Goal: Task Accomplishment & Management: Manage account settings

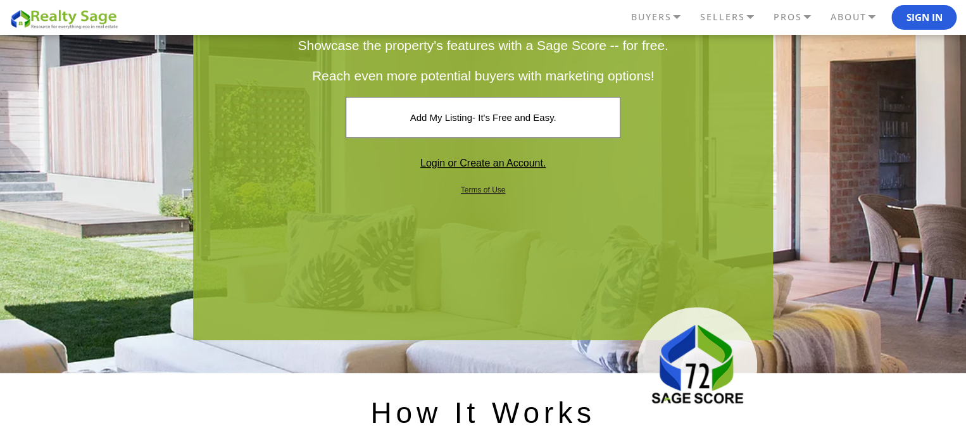
scroll to position [190, 0]
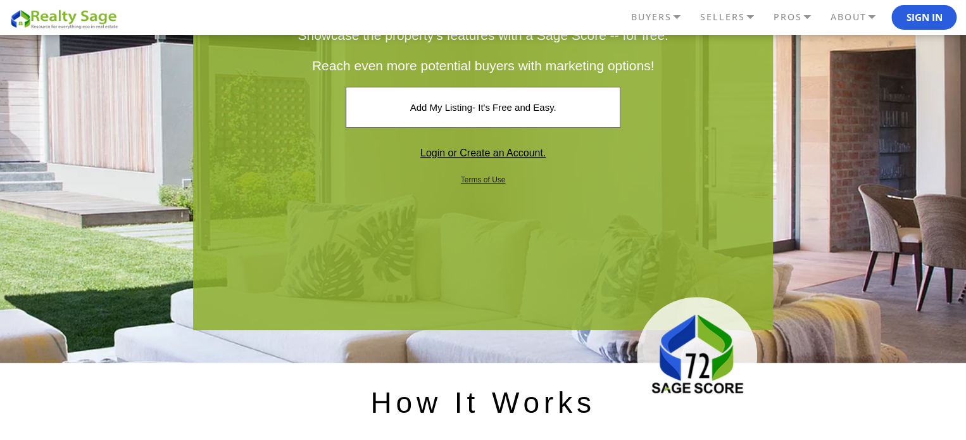
click at [489, 149] on link "Login or Create an Account." at bounding box center [483, 153] width 252 height 40
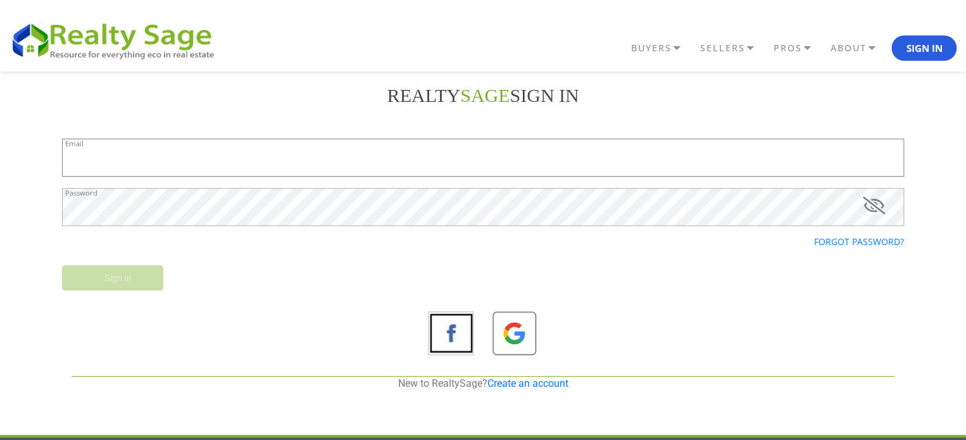
click at [324, 164] on input "Email" at bounding box center [483, 158] width 842 height 38
click at [733, 317] on div at bounding box center [693, 334] width 421 height 46
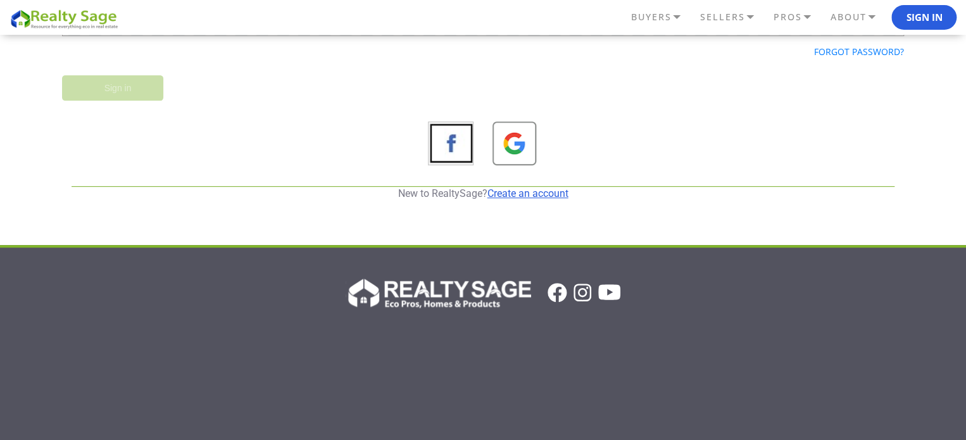
click at [521, 192] on link "Create an account" at bounding box center [527, 193] width 81 height 12
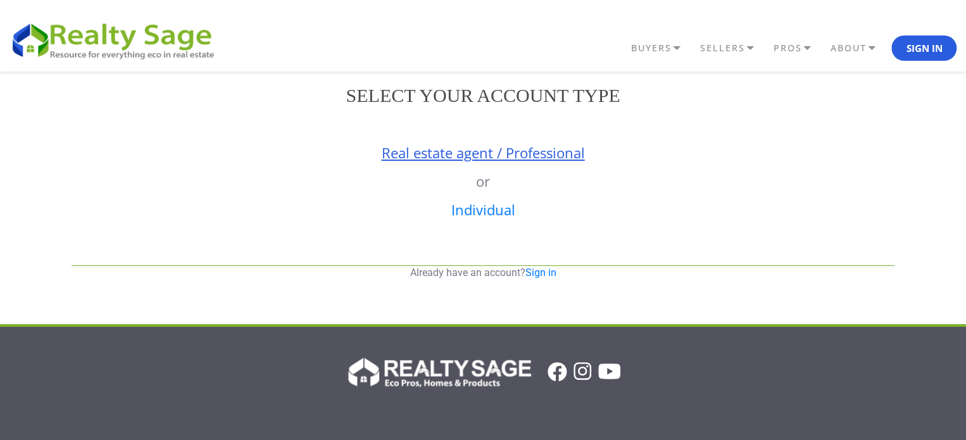
click at [522, 156] on link "Real estate agent / Professional" at bounding box center [483, 152] width 203 height 19
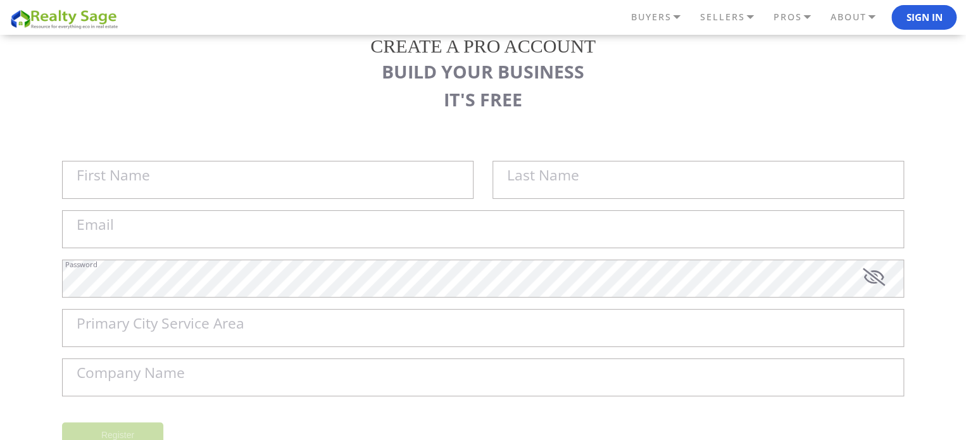
scroll to position [127, 0]
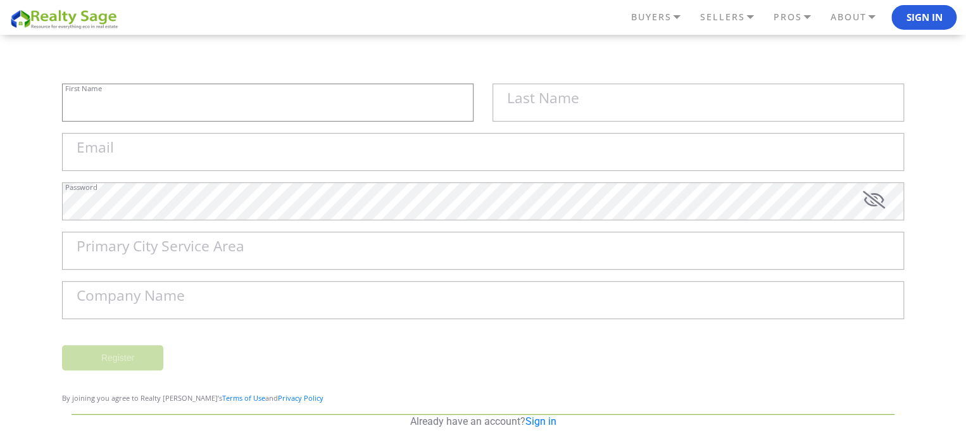
click at [273, 115] on input "First Name" at bounding box center [267, 103] width 411 height 38
paste input "Joel Janson"
click at [111, 102] on input "Joel Janson" at bounding box center [267, 103] width 411 height 38
click at [111, 102] on input "[PERSON_NAME]" at bounding box center [267, 103] width 411 height 38
type input "[PERSON_NAME]"
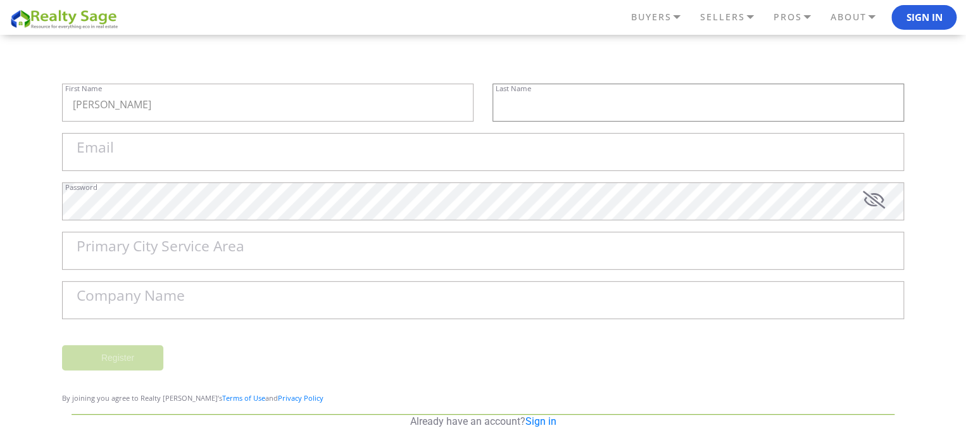
click at [540, 109] on input "text" at bounding box center [698, 103] width 411 height 38
paste input "Janson"
type input "Janson"
click at [185, 149] on input "Email" at bounding box center [483, 152] width 842 height 38
paste input "[EMAIL_ADDRESS][DOMAIN_NAME]"
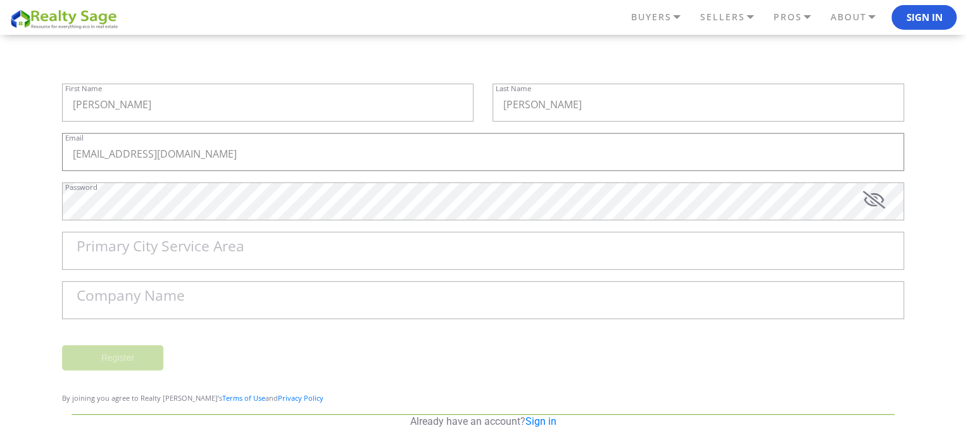
type input "[EMAIL_ADDRESS][DOMAIN_NAME]"
click at [281, 263] on input "Primary City Service Area" at bounding box center [483, 251] width 842 height 38
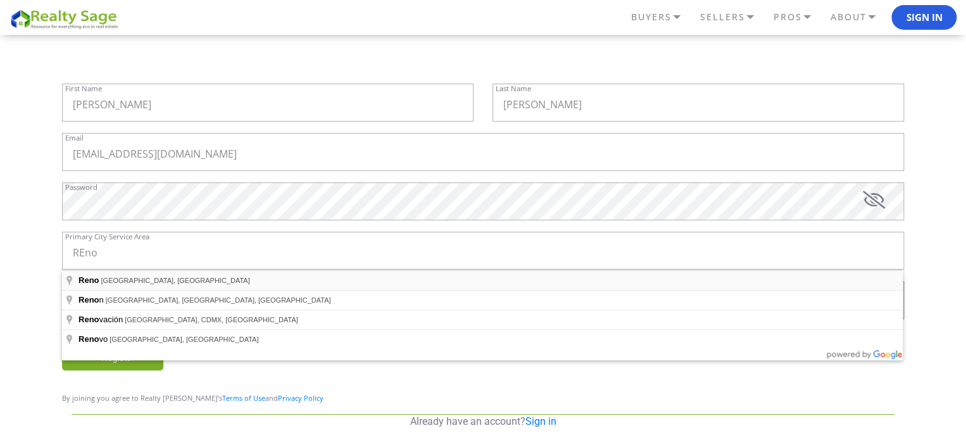
type input "Reno, NV, USA"
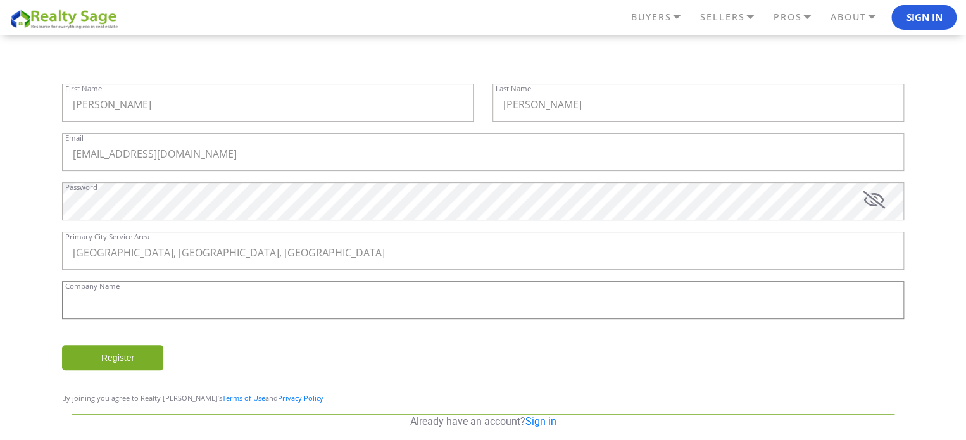
click at [189, 309] on input "Company Name" at bounding box center [483, 300] width 842 height 38
paste input "Sierra Homebuyers"
type input "Sierra Homebuyers"
click at [122, 363] on input "Register" at bounding box center [112, 357] width 101 height 25
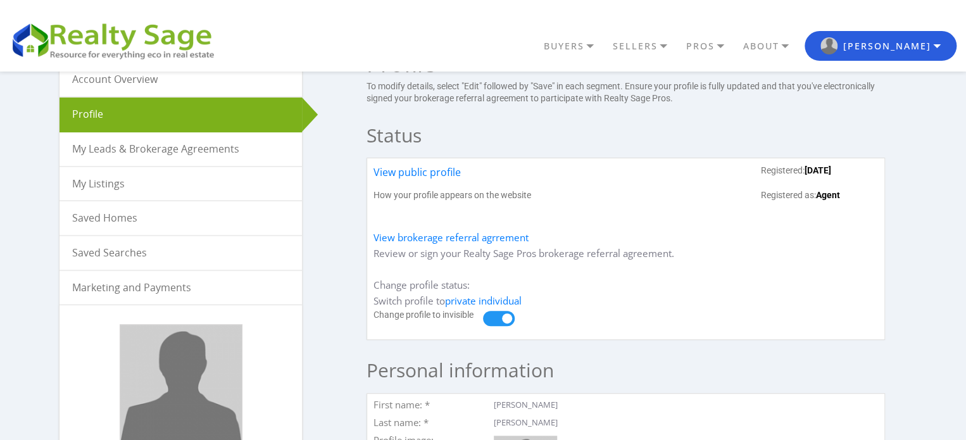
scroll to position [63, 0]
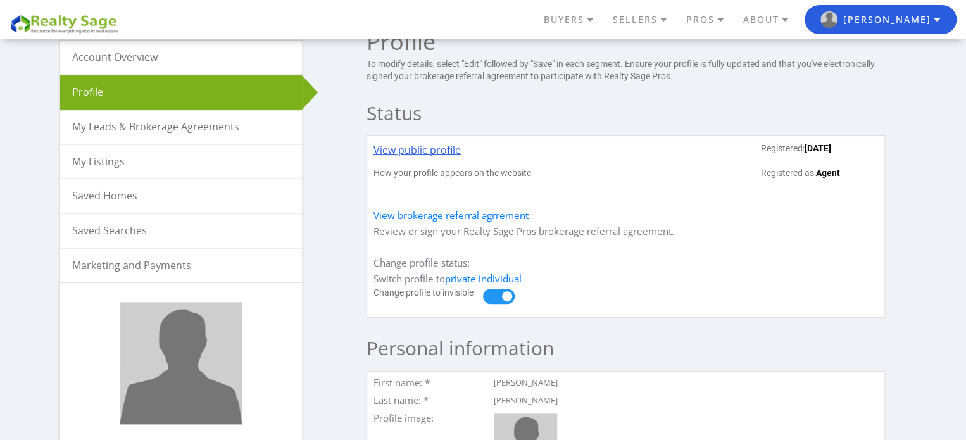
click at [449, 151] on link "View public profile" at bounding box center [417, 154] width 87 height 25
click at [116, 159] on link "My Listings" at bounding box center [181, 162] width 242 height 34
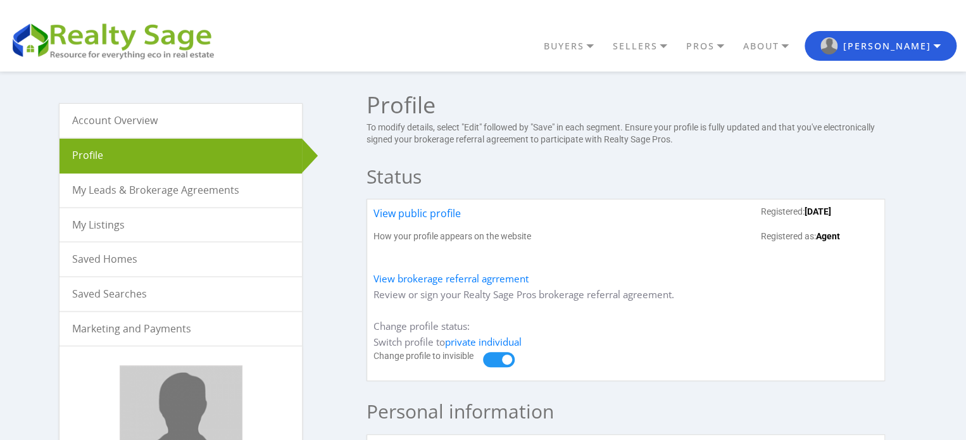
click at [143, 189] on link "My Leads & Brokerage Agreements" at bounding box center [181, 190] width 242 height 34
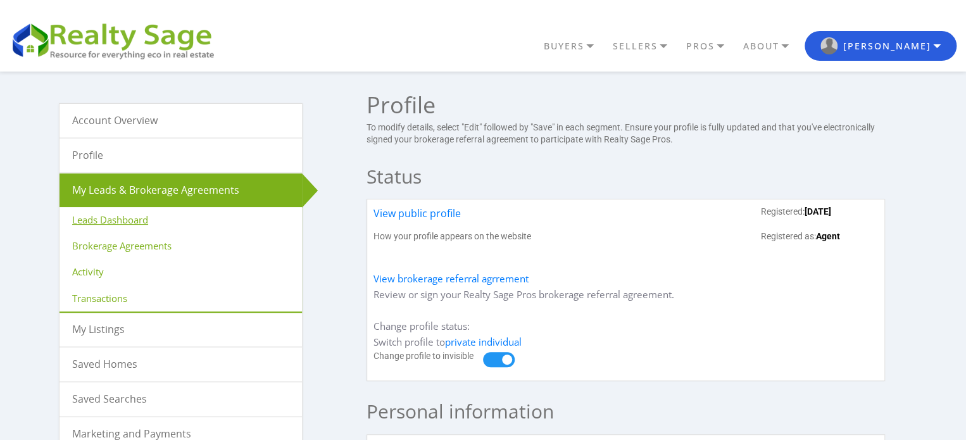
click at [135, 220] on link "Leads Dashboard" at bounding box center [181, 220] width 242 height 26
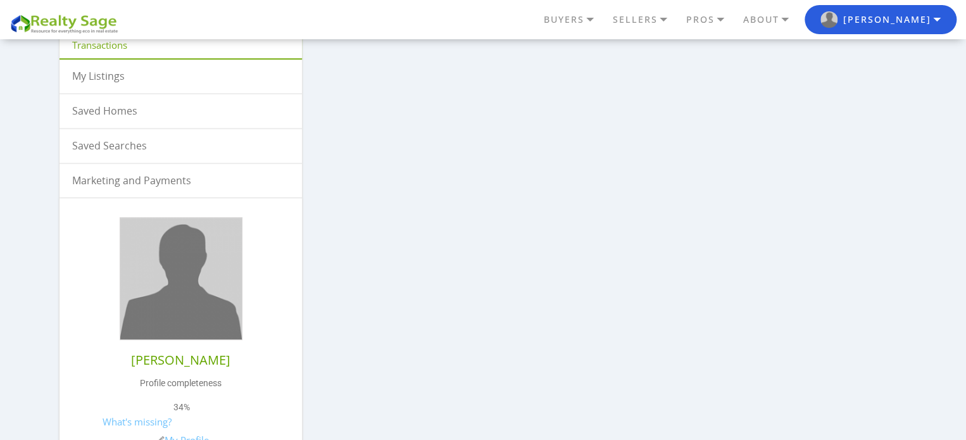
scroll to position [506, 0]
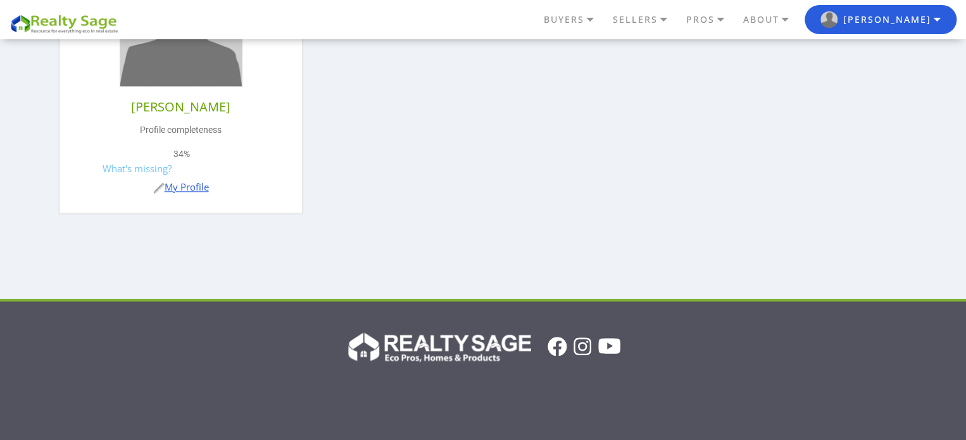
click at [200, 182] on link "My Profile" at bounding box center [181, 186] width 56 height 13
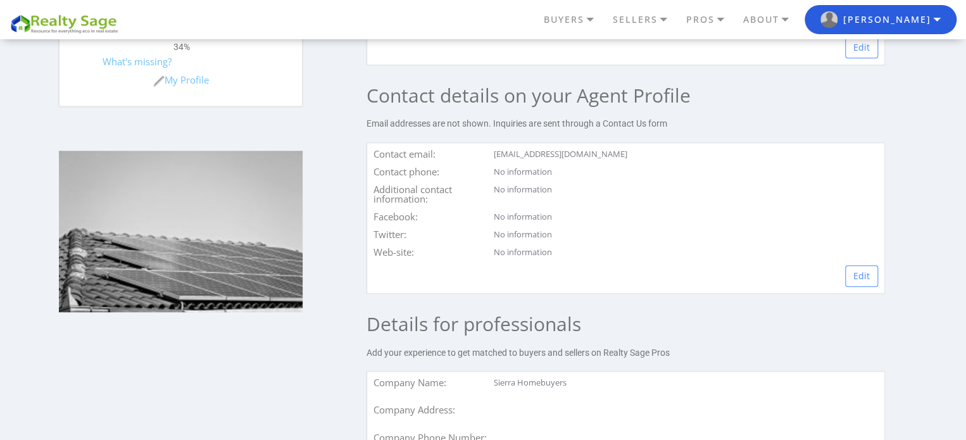
scroll to position [506, 0]
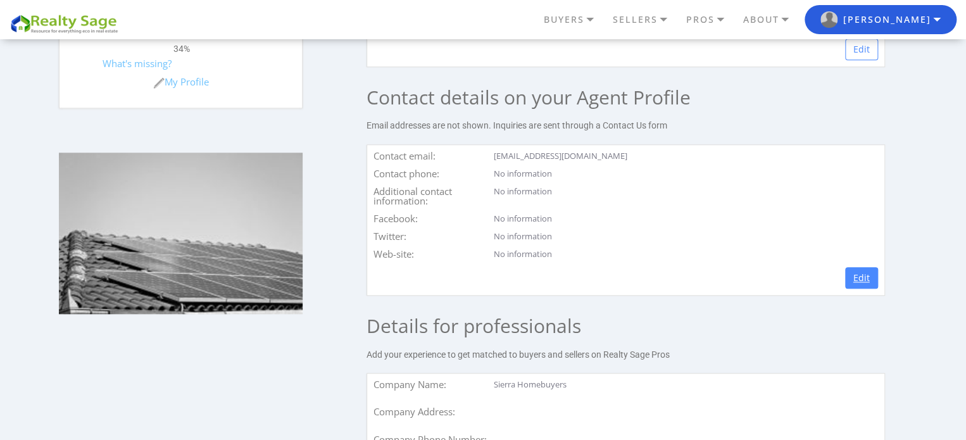
click at [858, 279] on link "Edit" at bounding box center [861, 278] width 33 height 22
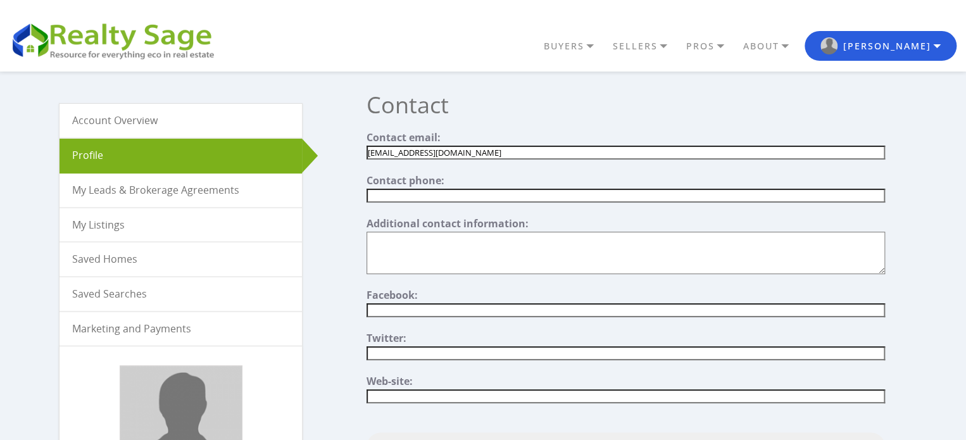
click at [433, 199] on input "text" at bounding box center [626, 196] width 518 height 14
click at [451, 192] on input "text" at bounding box center [626, 196] width 518 height 14
paste input "[PHONE_NUMBER]"
type input "[PHONE_NUMBER]"
click at [484, 149] on input"] "[EMAIL_ADDRESS][DOMAIN_NAME]" at bounding box center [626, 153] width 518 height 14
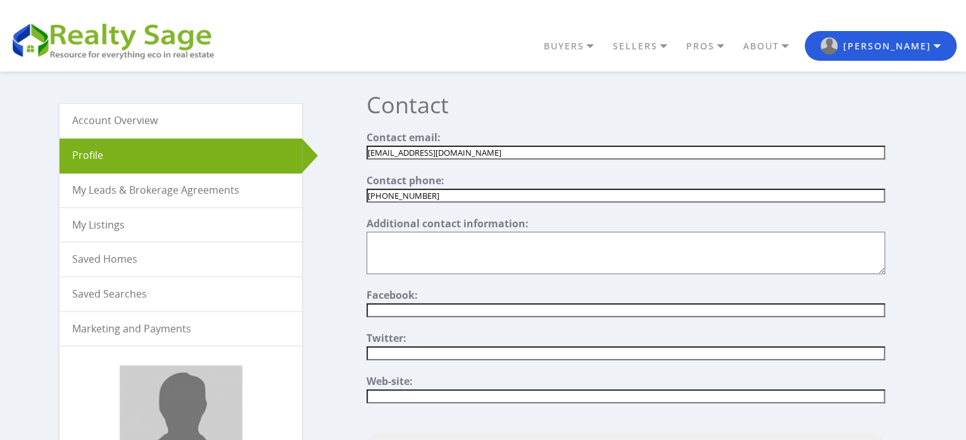
paste input"] "[EMAIL_ADDRESS][DOMAIN_NAME]"
type input"] "[EMAIL_ADDRESS][DOMAIN_NAME]"
click at [451, 250] on textarea"] at bounding box center [626, 253] width 518 height 42
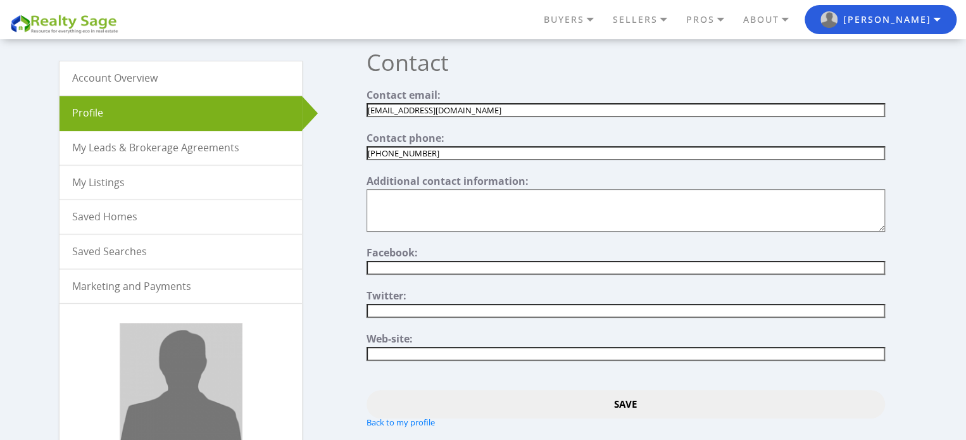
scroll to position [63, 0]
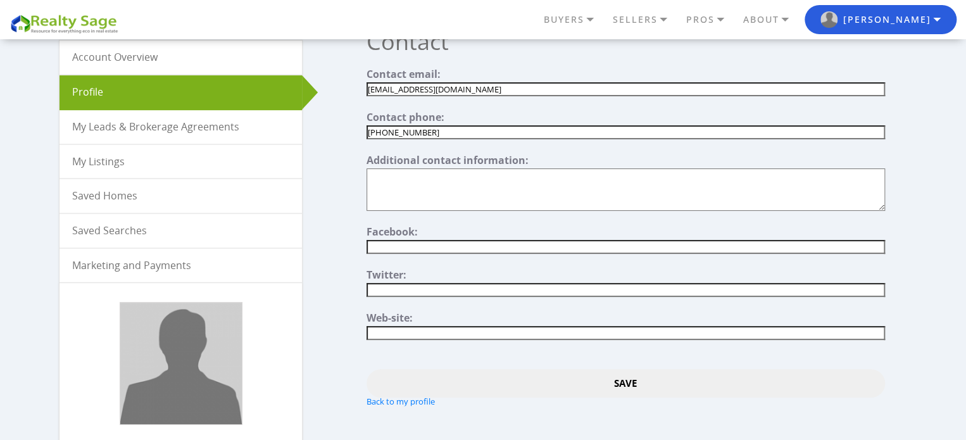
click at [424, 332] on input"] "text" at bounding box center [626, 333] width 518 height 14
paste input"] "https://sierrahomebuyers.com/"
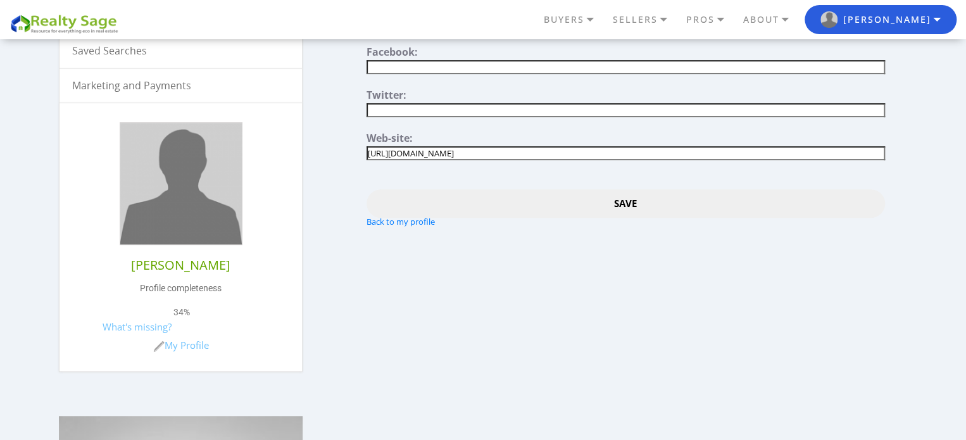
scroll to position [253, 0]
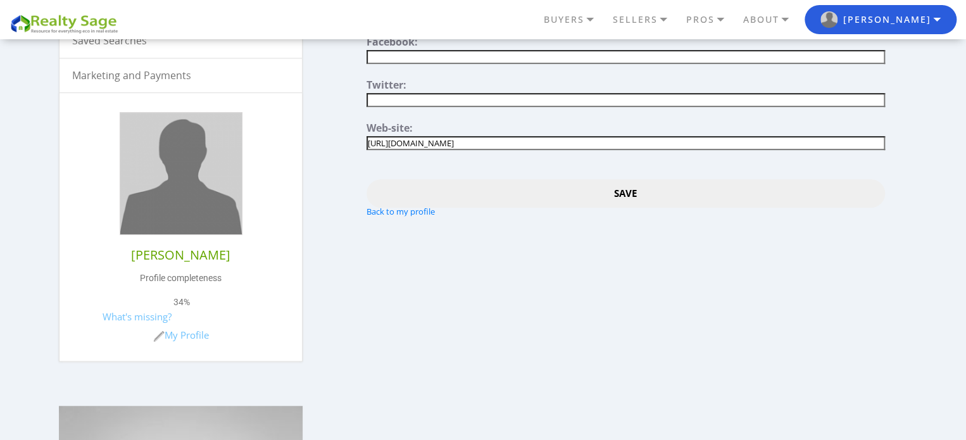
type input"] "[URL][DOMAIN_NAME]"
click at [618, 191] on input "Save" at bounding box center [626, 193] width 518 height 28
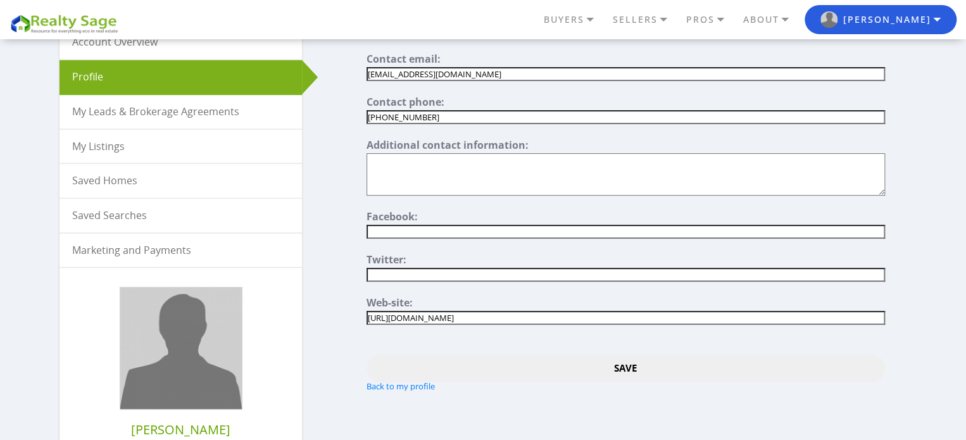
scroll to position [25, 0]
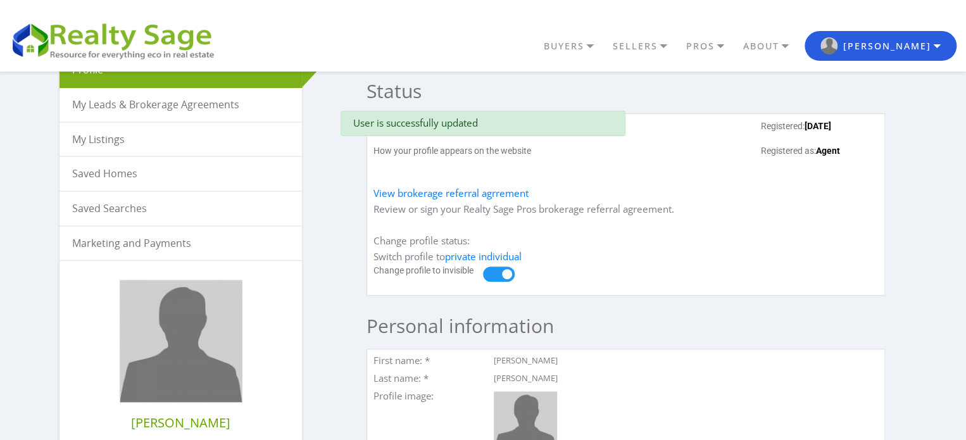
scroll to position [190, 0]
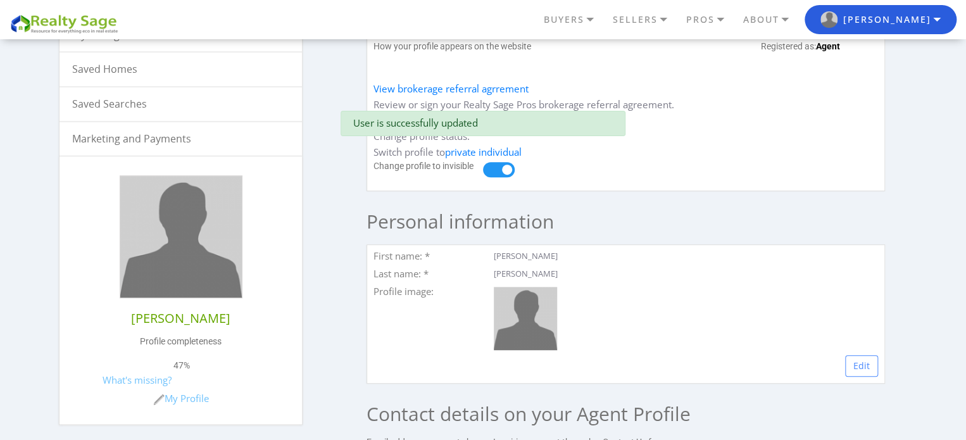
click at [192, 242] on img at bounding box center [181, 237] width 122 height 122
click at [863, 361] on link "Edit" at bounding box center [861, 366] width 33 height 22
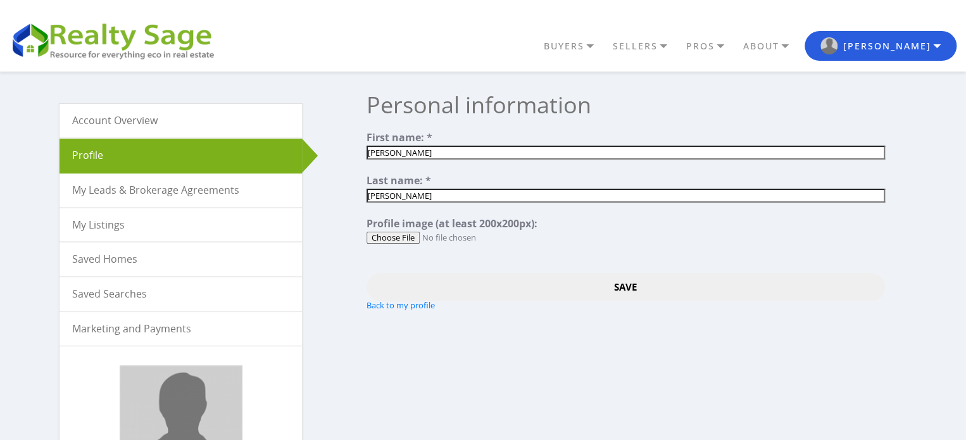
click at [411, 234] on input "file" at bounding box center [626, 238] width 518 height 12
type input "C:\fakepath\sierrahomebuyers_logo.jpg"
click at [400, 158] on input "Joel" at bounding box center [626, 153] width 518 height 14
paste input "Sierra Homebuyers"
click at [406, 153] on input "Sierra Homebuyers" at bounding box center [626, 153] width 518 height 14
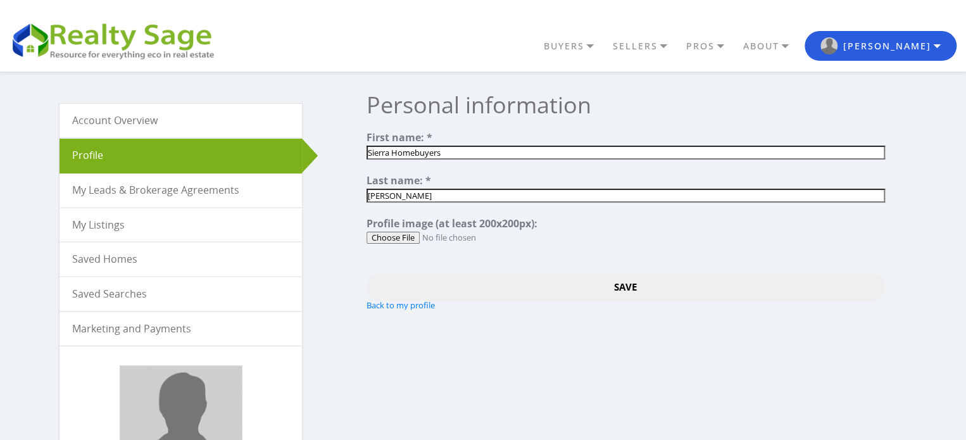
click at [406, 153] on input "Sierra Homebuyers" at bounding box center [626, 153] width 518 height 14
type input "Sierra"
click at [401, 186] on div "Last name: *" at bounding box center [626, 181] width 518 height 13
click at [400, 194] on input "[PERSON_NAME]" at bounding box center [626, 196] width 518 height 14
paste input "Homebuyers"
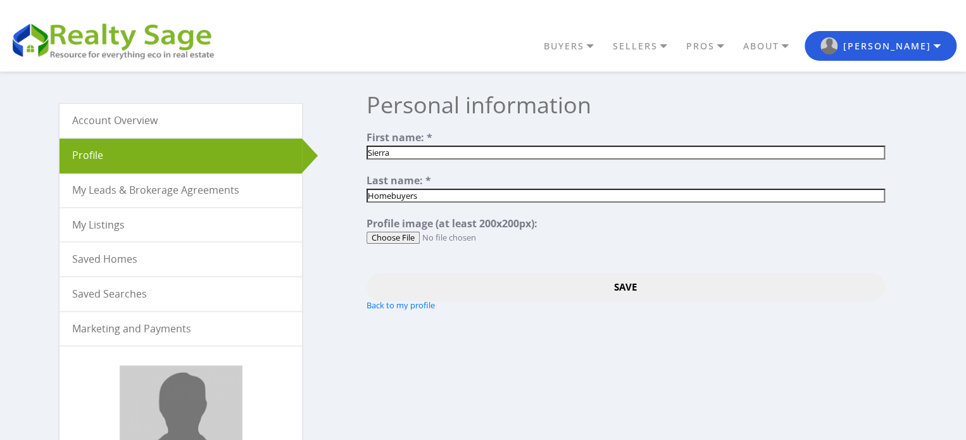
type input "Homebuyers"
click at [624, 286] on input "Save" at bounding box center [626, 287] width 518 height 28
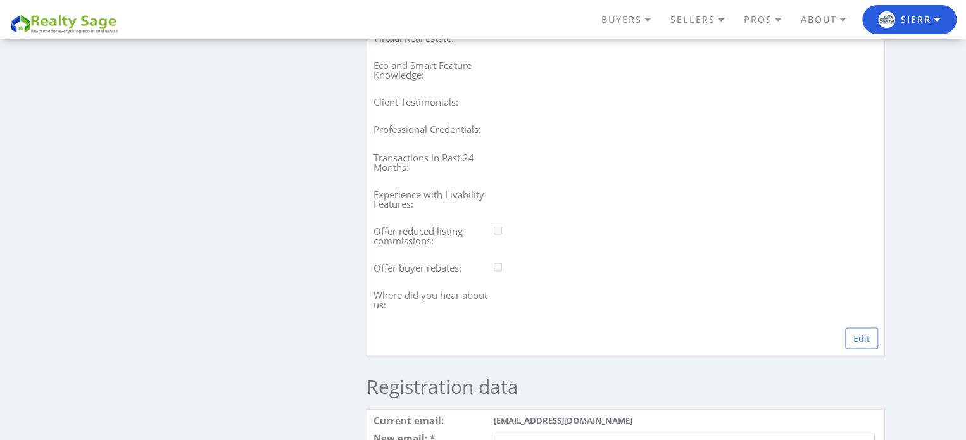
scroll to position [1076, 0]
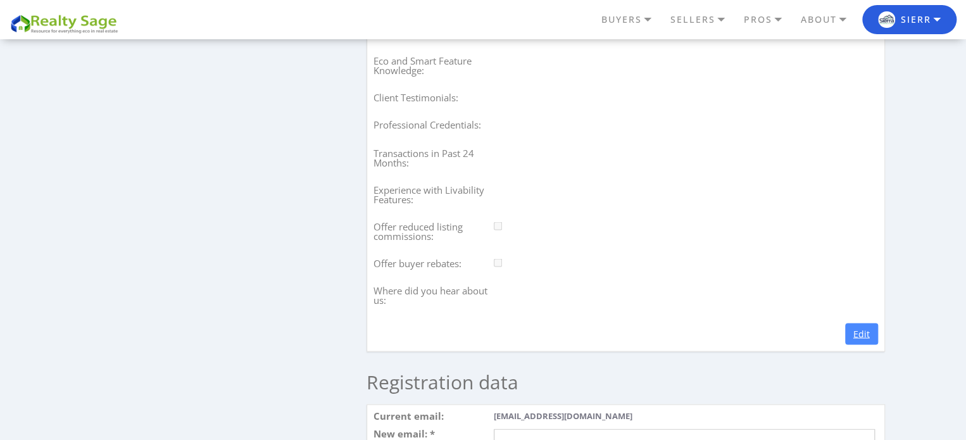
click at [862, 338] on link "Edit" at bounding box center [861, 334] width 33 height 22
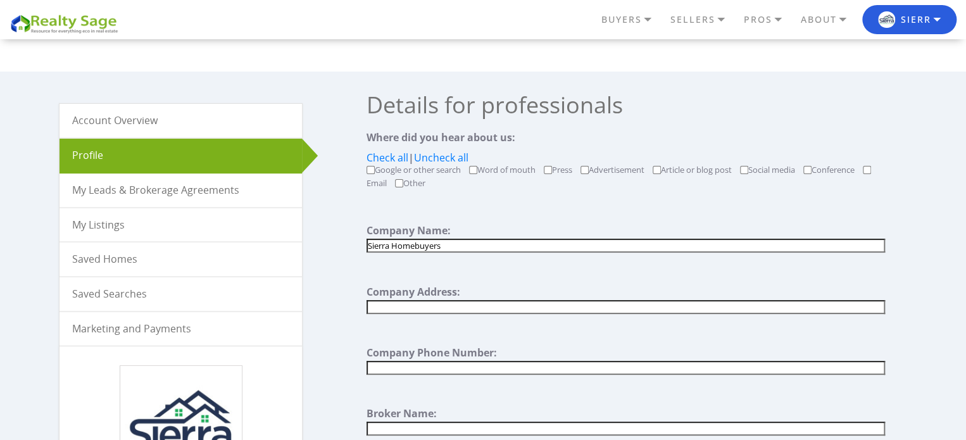
scroll to position [190, 0]
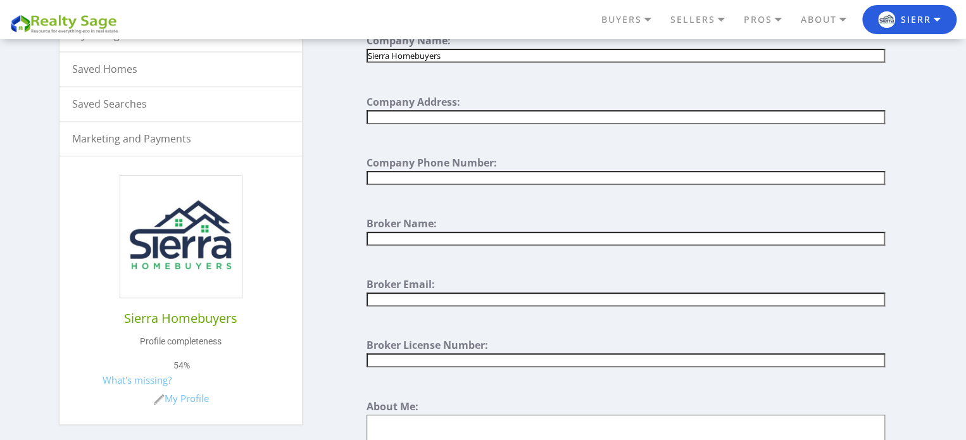
click at [435, 121] on input "text" at bounding box center [626, 117] width 518 height 14
paste input "1 East Liberty Street, Suite 672 Reno, NV 89501"
type input "1 East Liberty Street, Suite 672 Reno, NV 89501"
click at [437, 173] on input "text" at bounding box center [626, 178] width 518 height 14
paste input "(775) 455-4500"
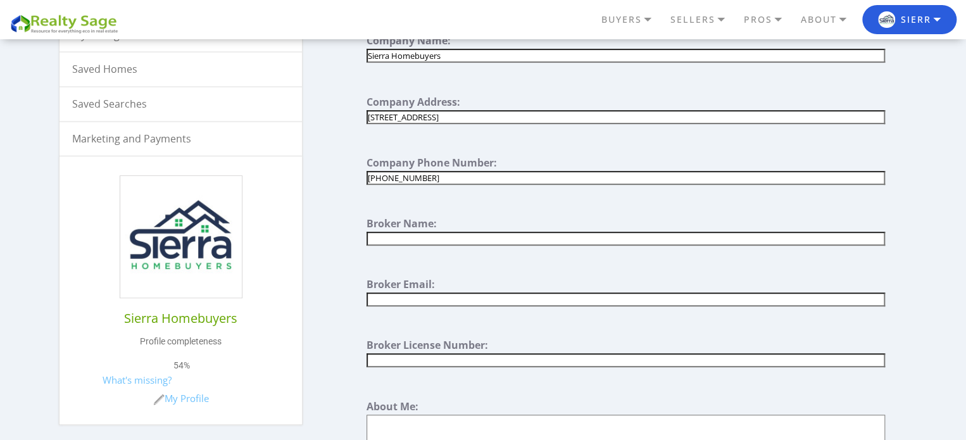
type input "(775) 455-4500"
click at [443, 227] on div "Broker Name:" at bounding box center [626, 224] width 518 height 13
click at [443, 232] on input "text" at bounding box center [626, 239] width 518 height 14
click at [438, 237] on input "text" at bounding box center [626, 239] width 518 height 14
paste input "[PERSON_NAME]"
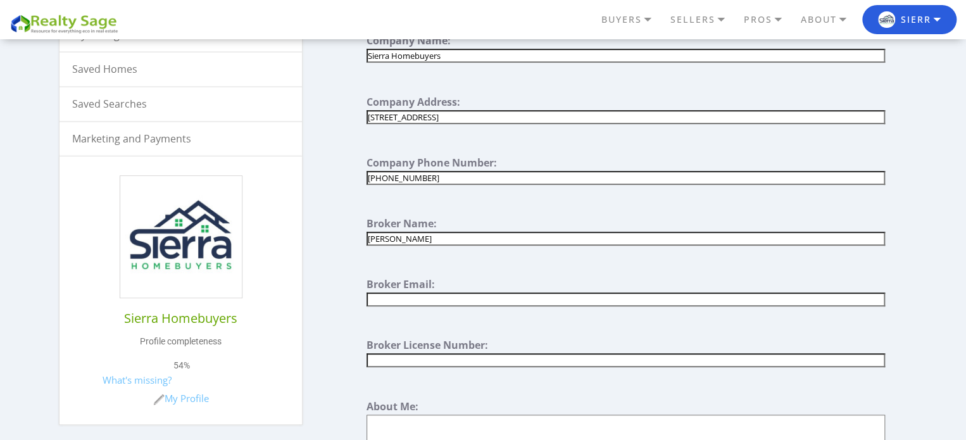
type input "[PERSON_NAME]"
click at [439, 292] on input "text" at bounding box center [626, 299] width 518 height 14
paste input "[EMAIL_ADDRESS][DOMAIN_NAME]"
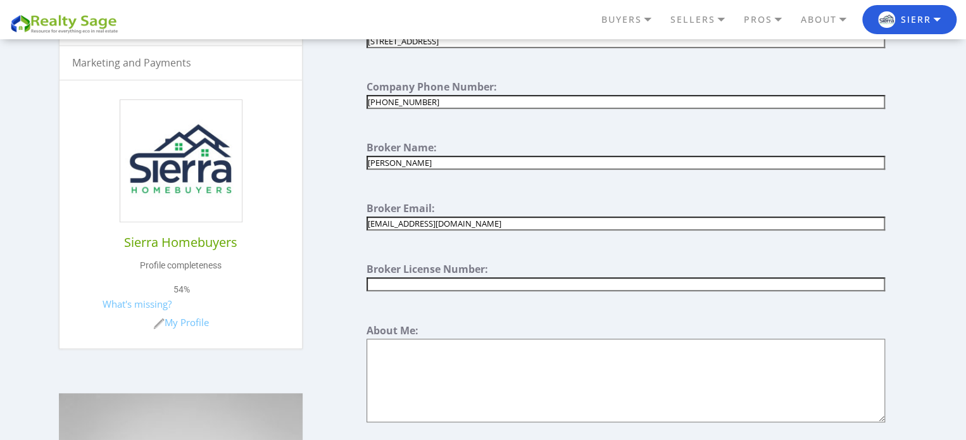
scroll to position [380, 0]
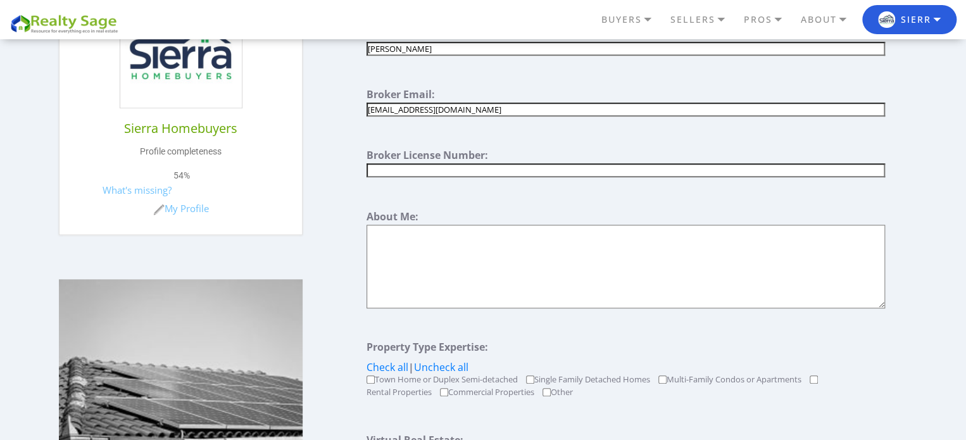
type input "[EMAIL_ADDRESS][DOMAIN_NAME]"
click at [471, 260] on textarea at bounding box center [626, 267] width 518 height 84
paste textarea "Sierra Homebuyers is a local real estate company that buys houses quickly and e…"
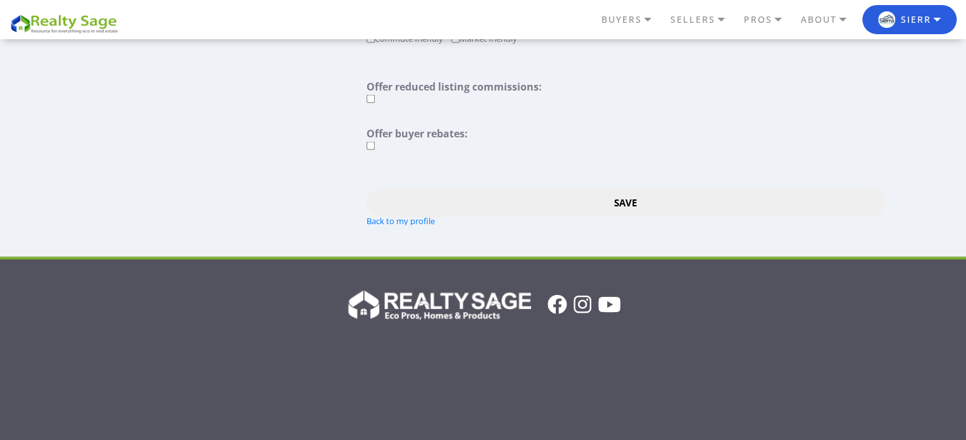
scroll to position [1329, 0]
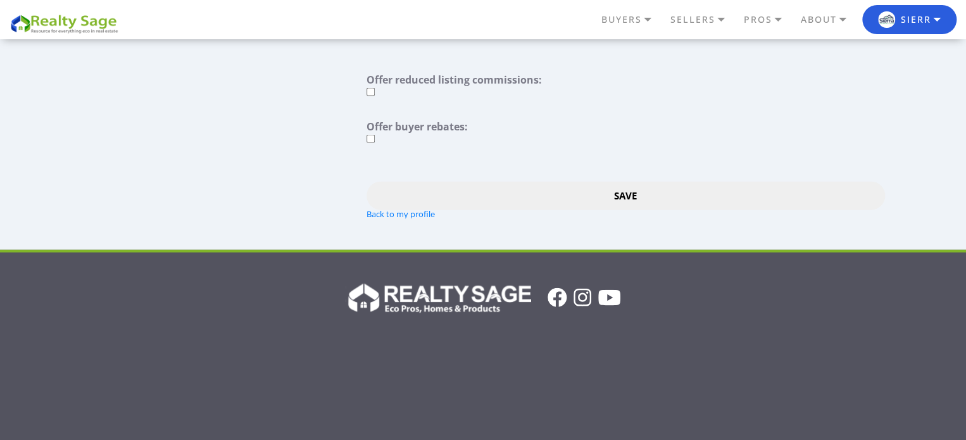
type textarea "Sierra Homebuyers is a local real estate company that buys houses quickly and e…"
click at [625, 191] on input "Save" at bounding box center [626, 196] width 518 height 28
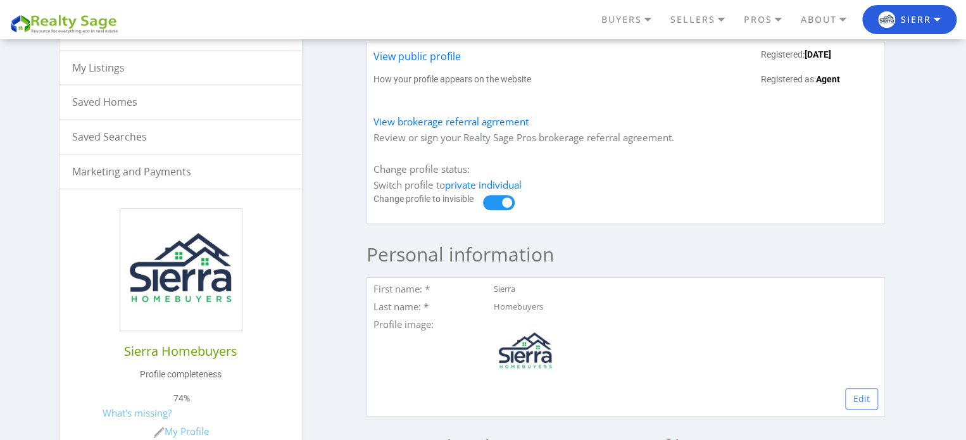
scroll to position [253, 0]
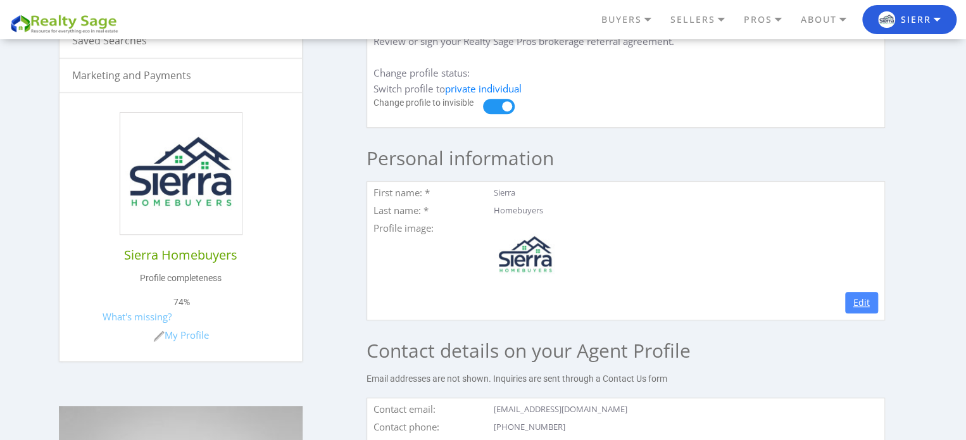
click at [857, 298] on link "Edit" at bounding box center [861, 303] width 33 height 22
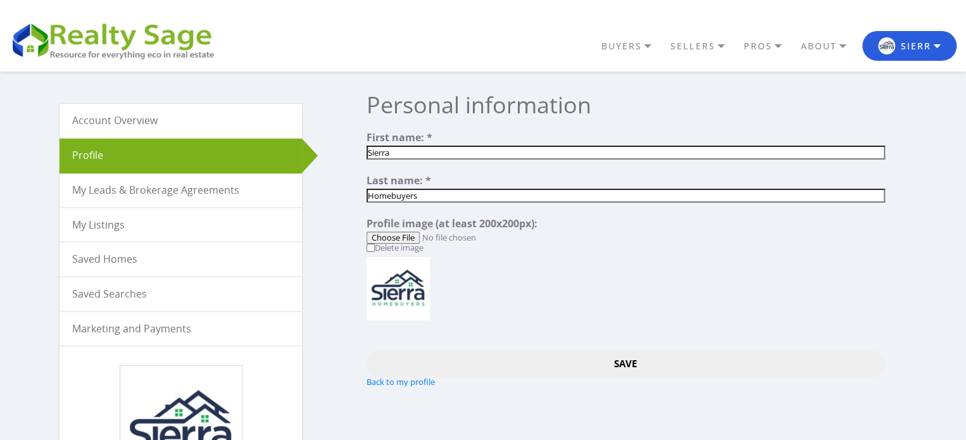
click at [410, 159] on form "First name: * [PERSON_NAME] Last name: * Homebuyers Profile image (at least 200…" at bounding box center [626, 259] width 518 height 254
click at [410, 156] on input "Sierra" at bounding box center [626, 153] width 518 height 14
paste input "[PERSON_NAME]"
click at [403, 156] on input "[PERSON_NAME]" at bounding box center [626, 153] width 518 height 14
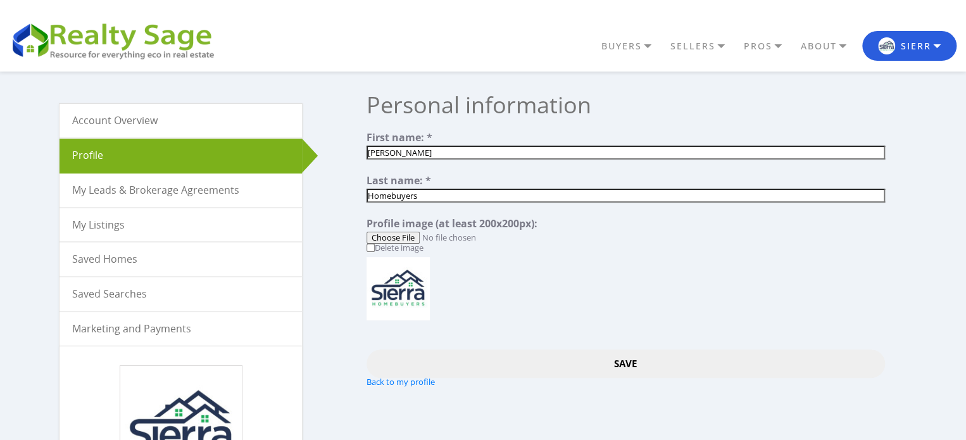
type input "[PERSON_NAME]"
click at [402, 193] on input "Homebuyers" at bounding box center [626, 196] width 518 height 14
paste input "Janson"
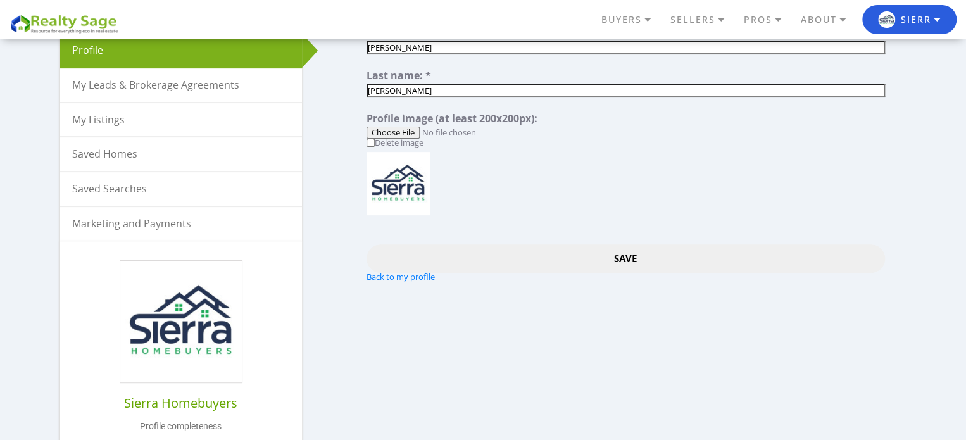
scroll to position [190, 0]
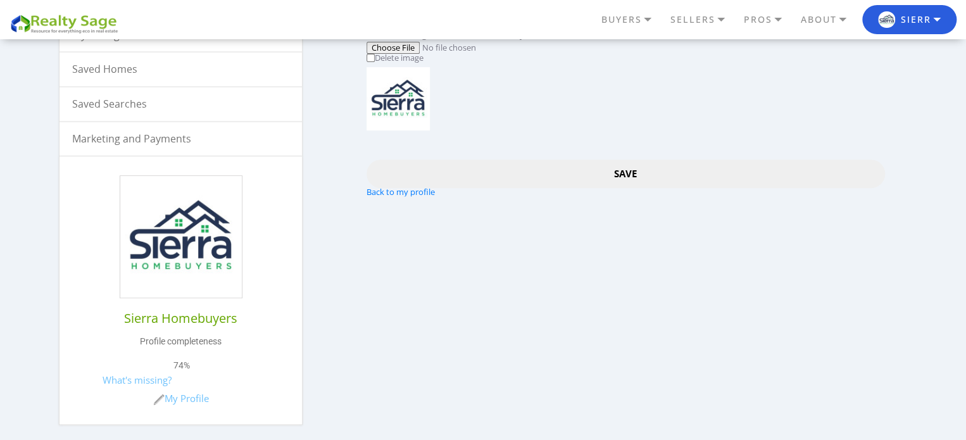
type input "Janson"
click at [619, 176] on input "Save" at bounding box center [626, 174] width 518 height 28
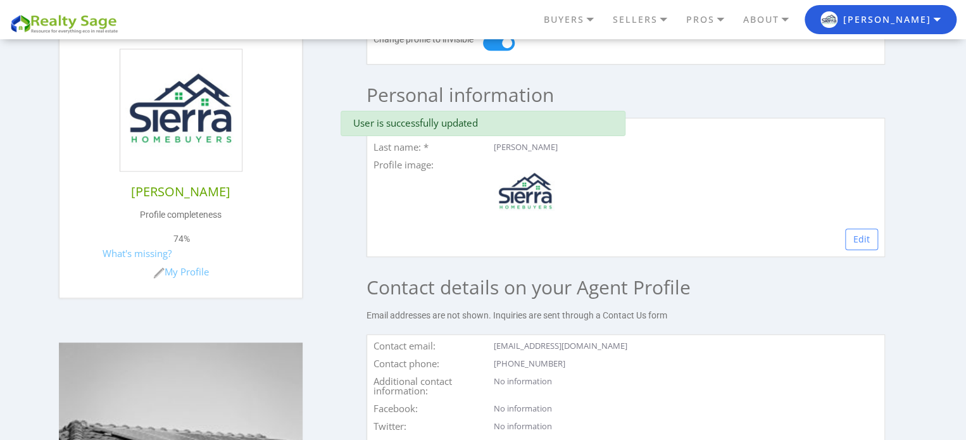
scroll to position [443, 0]
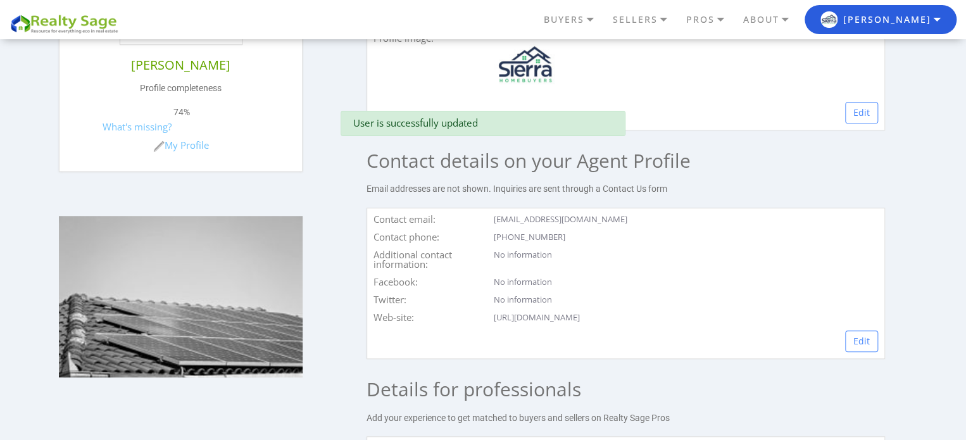
drag, startPoint x: 857, startPoint y: 341, endPoint x: 836, endPoint y: 333, distance: 22.2
click at [857, 341] on link "Edit" at bounding box center [861, 341] width 33 height 22
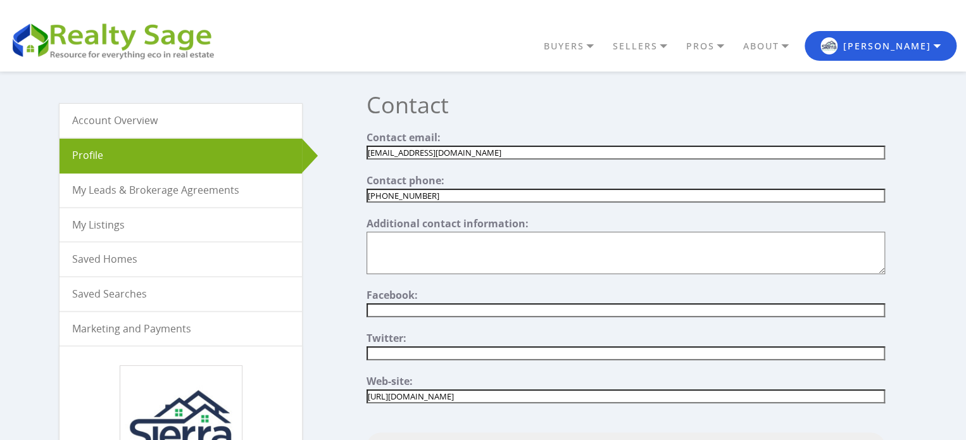
click at [441, 151] on input"] "[EMAIL_ADDRESS][DOMAIN_NAME]" at bounding box center [626, 153] width 518 height 14
paste input"] "[EMAIL_ADDRESS][DOMAIN_NAME]"
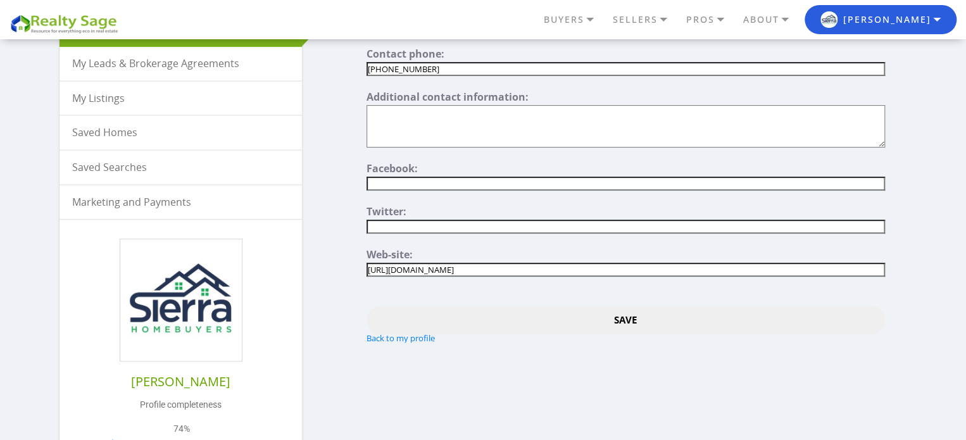
type input"] "[EMAIL_ADDRESS][DOMAIN_NAME]"
click at [622, 314] on input "Save" at bounding box center [626, 320] width 518 height 28
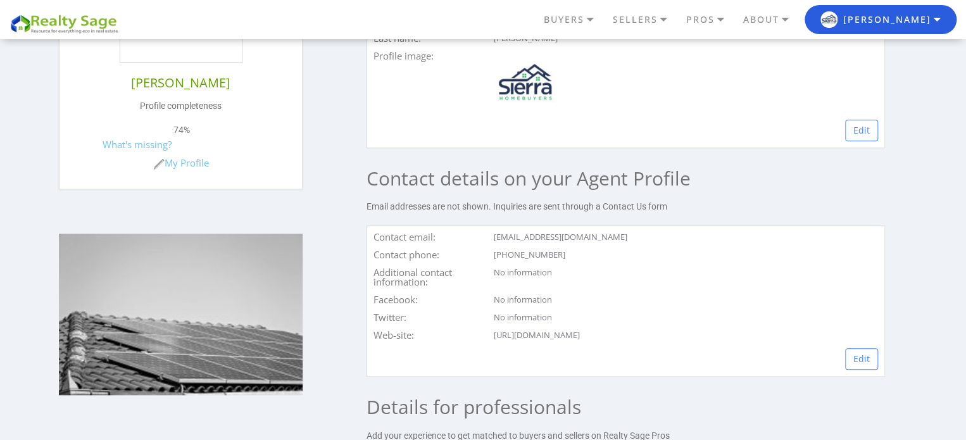
scroll to position [443, 0]
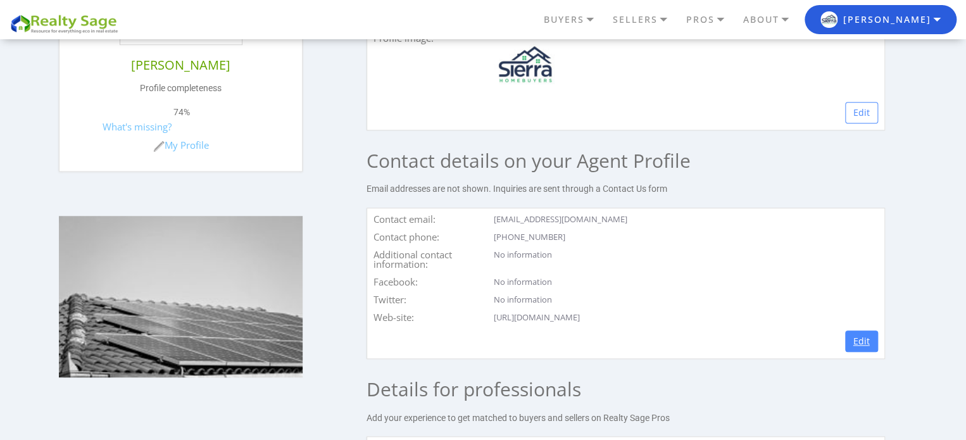
click at [858, 336] on link "Edit" at bounding box center [861, 341] width 33 height 22
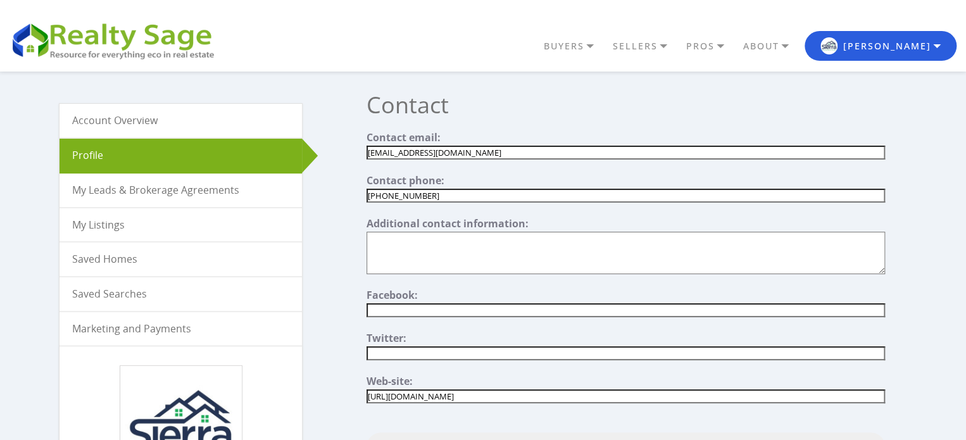
click at [441, 151] on input"] "[EMAIL_ADDRESS][DOMAIN_NAME]" at bounding box center [626, 153] width 518 height 14
paste input"] "[EMAIL_ADDRESS][DOMAIN_NAME]"
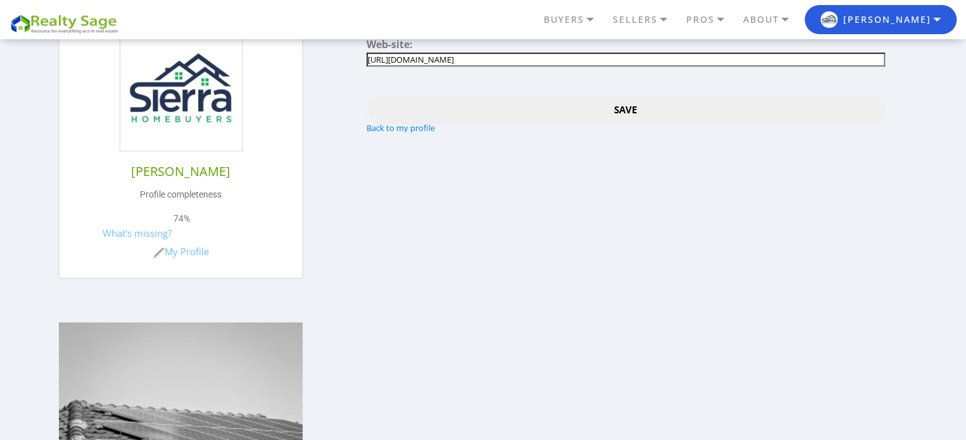
scroll to position [253, 0]
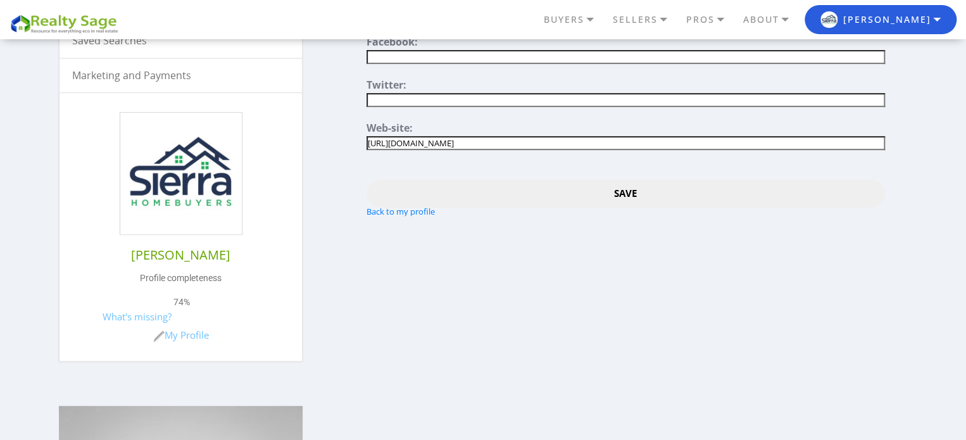
type input"] "[EMAIL_ADDRESS][DOMAIN_NAME]"
drag, startPoint x: 626, startPoint y: 189, endPoint x: 662, endPoint y: 154, distance: 50.6
click at [627, 189] on input "Save" at bounding box center [626, 193] width 518 height 28
